Goal: Task Accomplishment & Management: Use online tool/utility

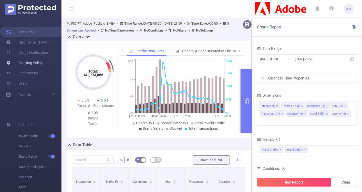
click at [41, 59] on link "Blocking Policy" at bounding box center [24, 63] width 36 height 10
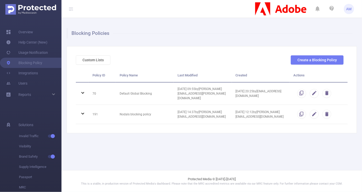
click at [177, 57] on div "Custom Lists Create a Blocking Policy" at bounding box center [210, 61] width 272 height 13
click at [95, 60] on button "Custom Lists" at bounding box center [93, 59] width 35 height 9
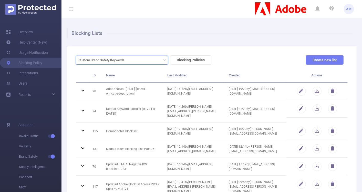
click at [126, 60] on div "Custom Brand Safety Keywords" at bounding box center [103, 60] width 49 height 8
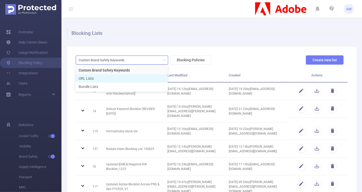
click at [116, 79] on li "URL Lists" at bounding box center [121, 78] width 92 height 8
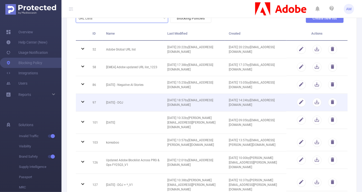
scroll to position [42, 0]
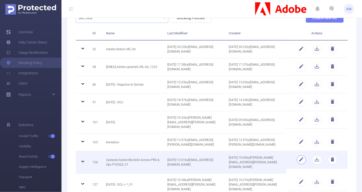
click at [297, 159] on button "button" at bounding box center [301, 159] width 9 height 9
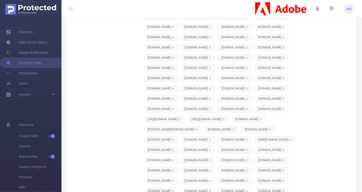
scroll to position [7166, 0]
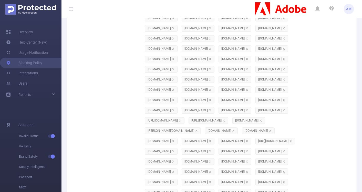
paste input "[DOMAIN_NAME]"
type input "[DOMAIN_NAME]"
click at [164, 142] on li "[DOMAIN_NAME]" at bounding box center [179, 143] width 77 height 8
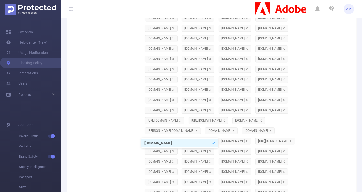
paste input "[DOMAIN_NAME]"
type input "[DOMAIN_NAME]"
click at [178, 144] on li "[DOMAIN_NAME]" at bounding box center [179, 143] width 77 height 8
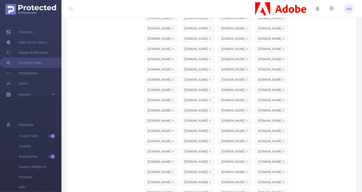
scroll to position [0, 0]
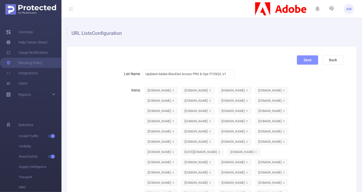
click at [303, 58] on button "Save" at bounding box center [307, 59] width 21 height 9
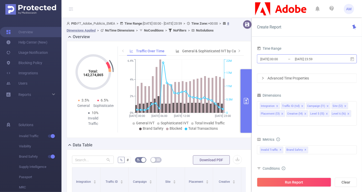
click at [286, 62] on input "[DATE] 00:00" at bounding box center [279, 59] width 41 height 7
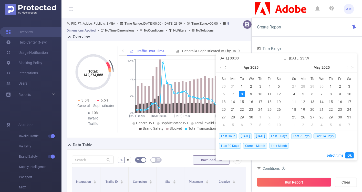
click at [226, 68] on link at bounding box center [225, 67] width 5 height 10
click at [346, 68] on link at bounding box center [346, 67] width 5 height 10
click at [297, 67] on link at bounding box center [296, 67] width 5 height 10
click at [296, 85] on div "1" at bounding box center [294, 86] width 6 height 6
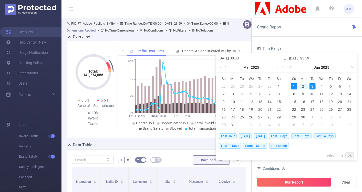
click at [348, 66] on link at bounding box center [351, 67] width 7 height 10
click at [291, 68] on link at bounding box center [291, 67] width 7 height 10
click at [347, 68] on link at bounding box center [346, 67] width 5 height 10
click at [347, 69] on link at bounding box center [346, 67] width 5 height 10
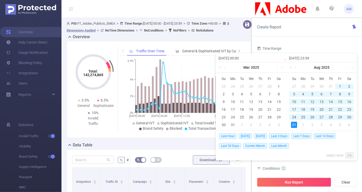
click at [294, 125] on div "31" at bounding box center [294, 125] width 6 height 6
type input "2025-06-01 00:00"
type input "2025-08-31 23:59"
type input "2025-06-01 00:00"
type input "2025-08-31 23:59"
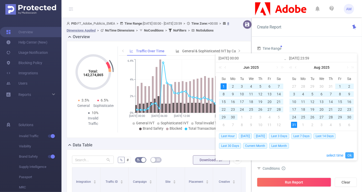
click at [350, 153] on link "Ok" at bounding box center [349, 155] width 8 height 6
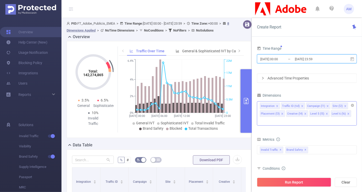
click at [277, 106] on icon "icon: close" at bounding box center [277, 106] width 2 height 2
click at [279, 105] on icon "icon: close" at bounding box center [280, 106] width 3 height 3
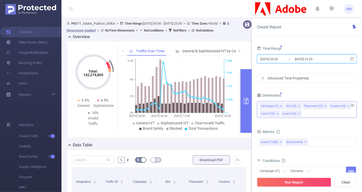
click at [324, 105] on icon "icon: close" at bounding box center [325, 106] width 3 height 3
click at [321, 105] on icon "icon: close" at bounding box center [321, 106] width 3 height 3
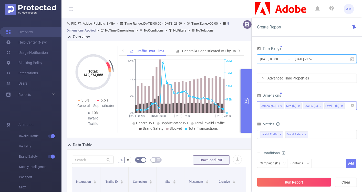
click at [319, 105] on icon "icon: close" at bounding box center [320, 106] width 3 height 3
click at [319, 106] on icon "icon: close" at bounding box center [320, 106] width 3 height 3
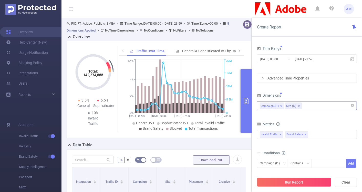
click at [316, 102] on div "Campaign (l1) Site (l2)" at bounding box center [306, 105] width 94 height 8
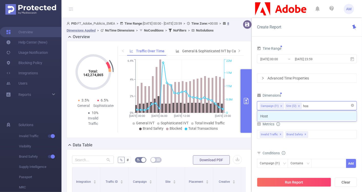
type input "host"
click at [317, 114] on li "Host" at bounding box center [306, 116] width 99 height 8
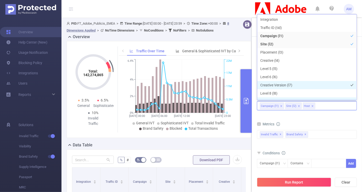
scroll to position [5, 0]
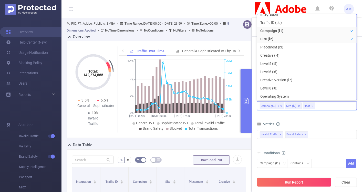
click at [328, 120] on div "Metrics" at bounding box center [307, 124] width 100 height 8
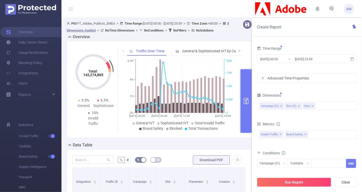
click at [263, 78] on icon "icon: right" at bounding box center [262, 78] width 3 height 3
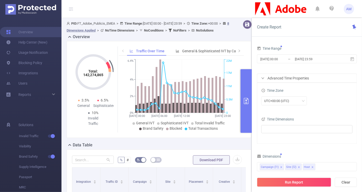
click at [280, 123] on div "Time Dimensions" at bounding box center [306, 119] width 91 height 8
click at [282, 126] on ul at bounding box center [305, 129] width 84 height 8
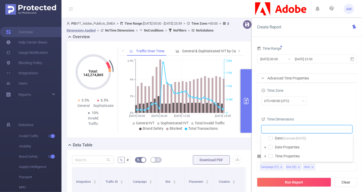
click at [264, 148] on span at bounding box center [265, 147] width 6 height 6
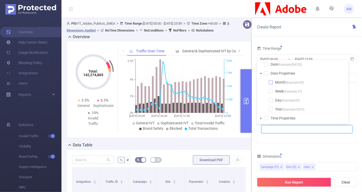
click at [270, 83] on span at bounding box center [270, 82] width 4 height 4
click at [321, 147] on div "Time Range 2025-06-01 00:00 _ 2025-08-31 23:59 Advanced Time Properties Time Zo…" at bounding box center [307, 156] width 100 height 222
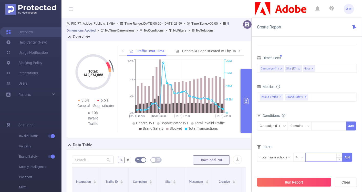
click at [308, 158] on input at bounding box center [323, 157] width 36 height 8
type input "50"
click at [308, 168] on div "Time Range 2025-06-01 00:00 _ 2025-08-31 23:59 Advanced Time Properties Time Zo…" at bounding box center [307, 61] width 100 height 228
click at [305, 183] on button "Run Report" at bounding box center [294, 181] width 74 height 9
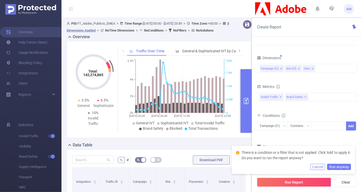
click at [328, 138] on form "Dimensions Campaign (l1) Site (l2) Host Metrics Total General IVT Data Centers …" at bounding box center [307, 111] width 100 height 114
click at [322, 166] on button "Cancel" at bounding box center [317, 167] width 15 height 6
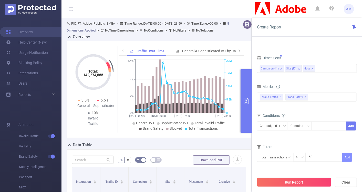
click at [349, 154] on button "Add" at bounding box center [347, 157] width 10 height 9
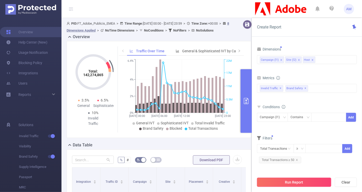
click at [314, 182] on button "Run Report" at bounding box center [294, 181] width 74 height 9
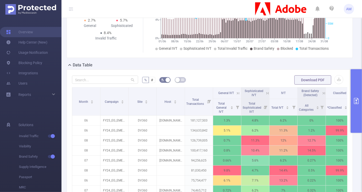
scroll to position [80, 0]
click at [335, 80] on button "button" at bounding box center [338, 79] width 9 height 9
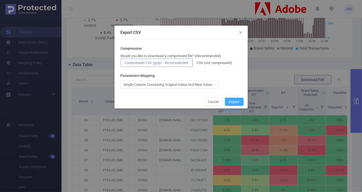
click at [232, 105] on button "Export" at bounding box center [234, 101] width 19 height 8
